Goal: Task Accomplishment & Management: Use online tool/utility

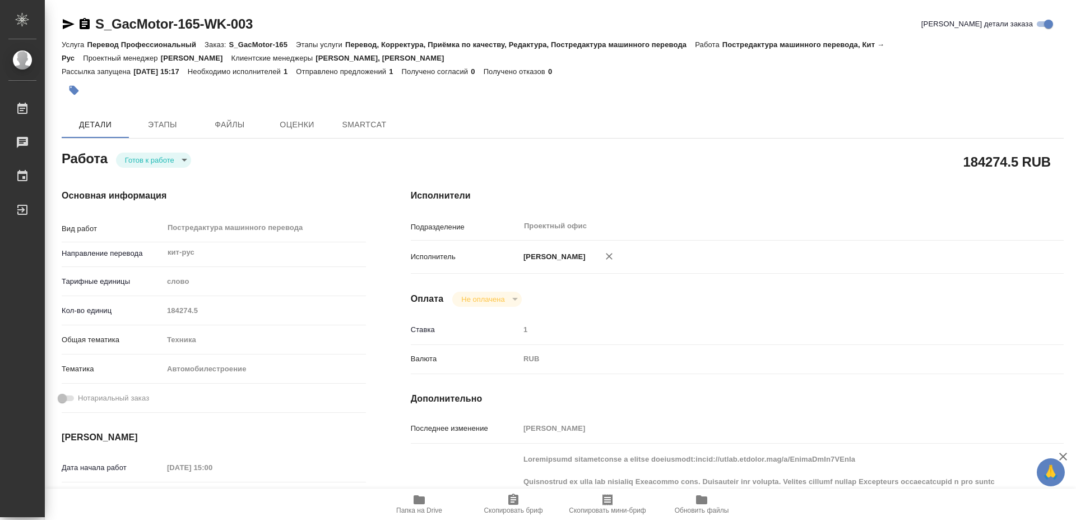
type textarea "x"
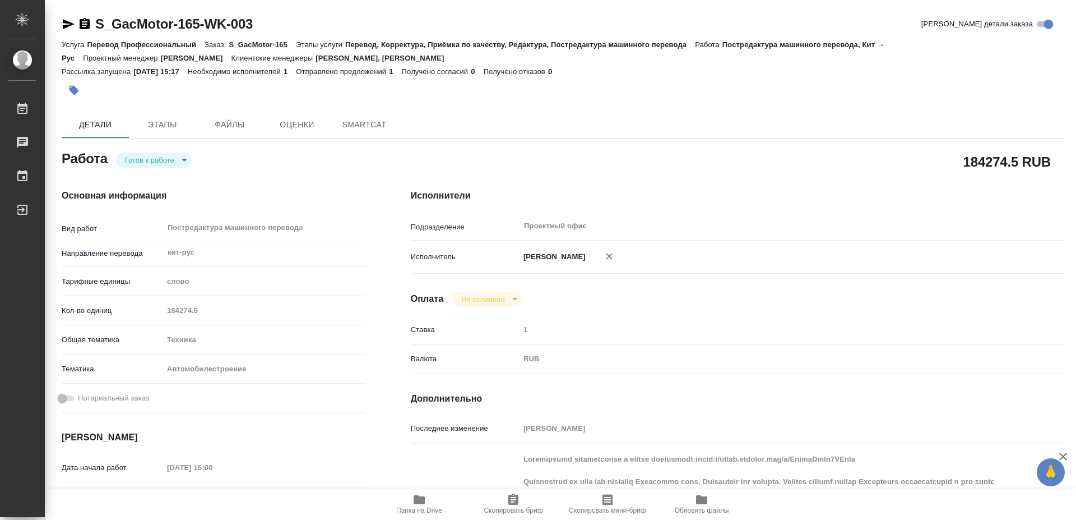
type textarea "x"
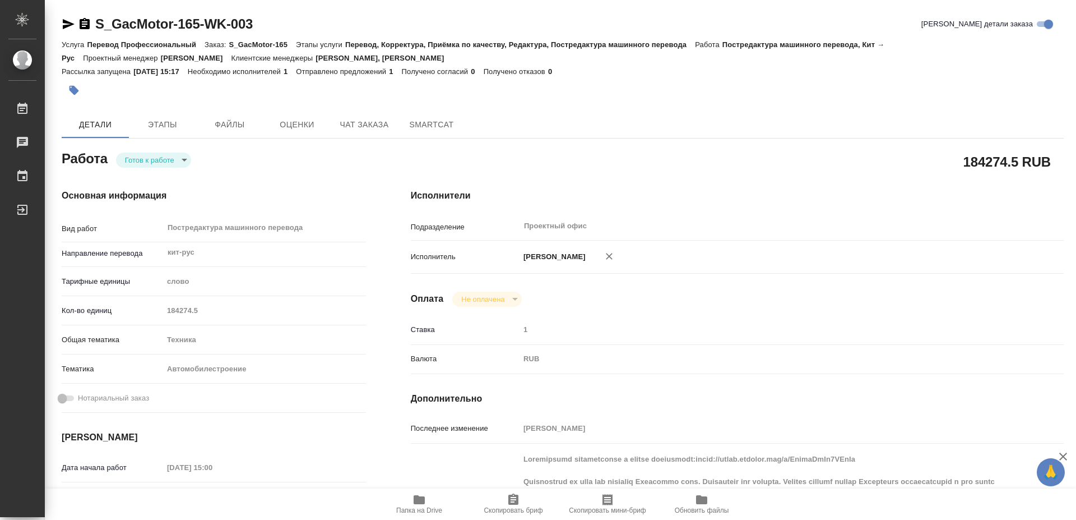
type textarea "x"
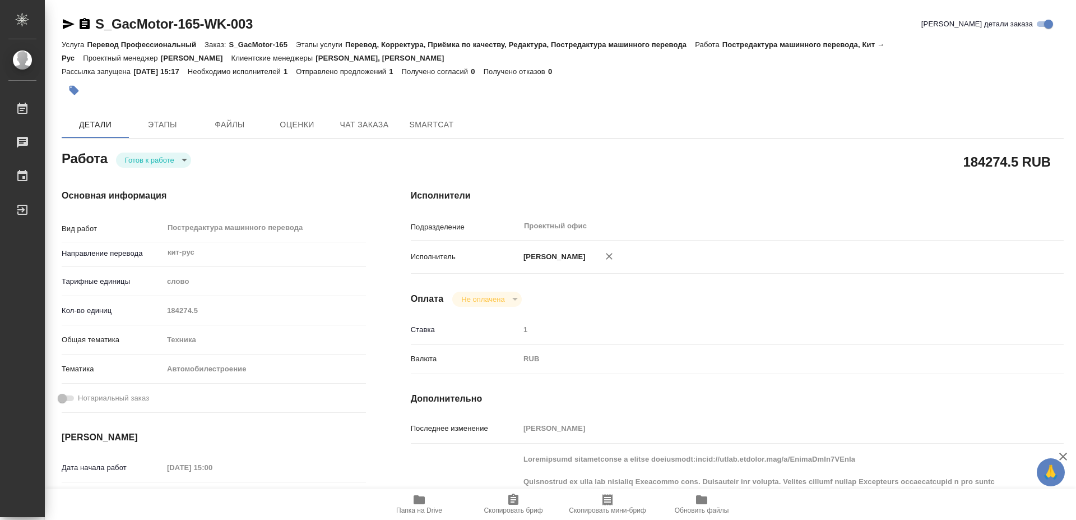
type textarea "x"
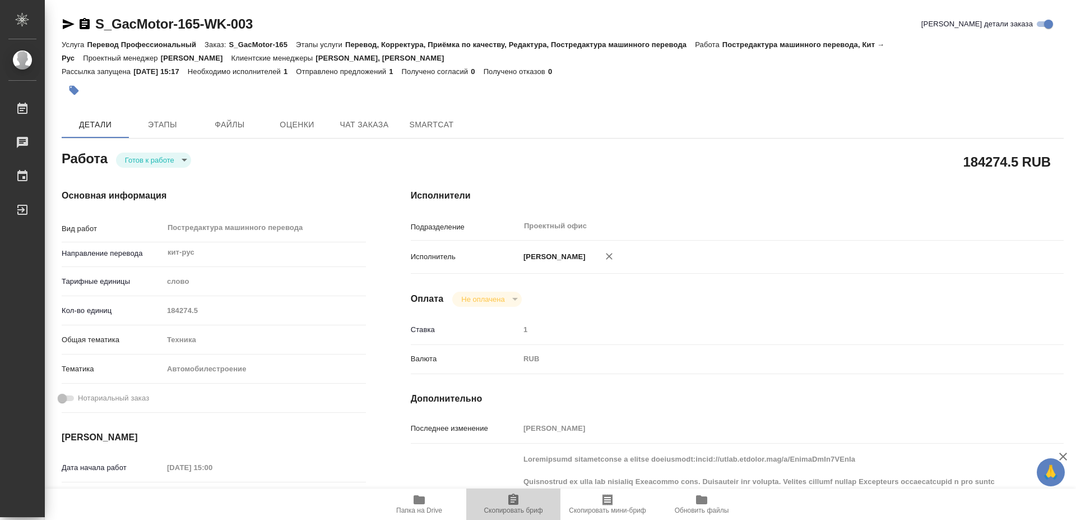
click at [513, 507] on span "Скопировать бриф" at bounding box center [513, 510] width 59 height 8
